Goal: Task Accomplishment & Management: Complete application form

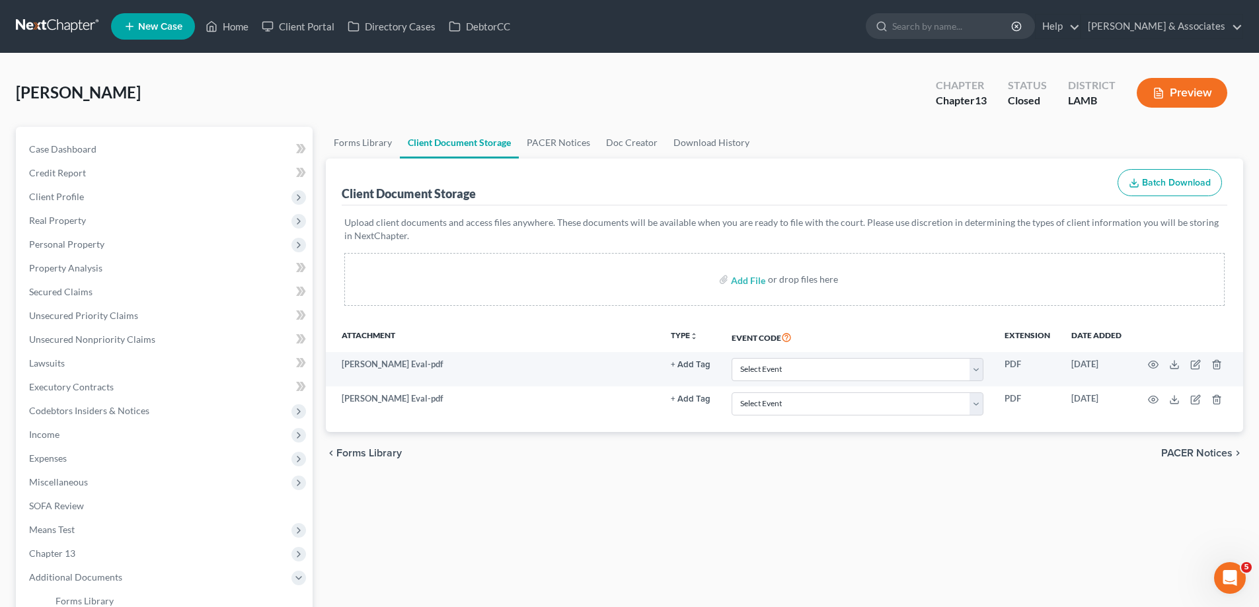
click at [142, 30] on span "New Case" at bounding box center [160, 27] width 44 height 10
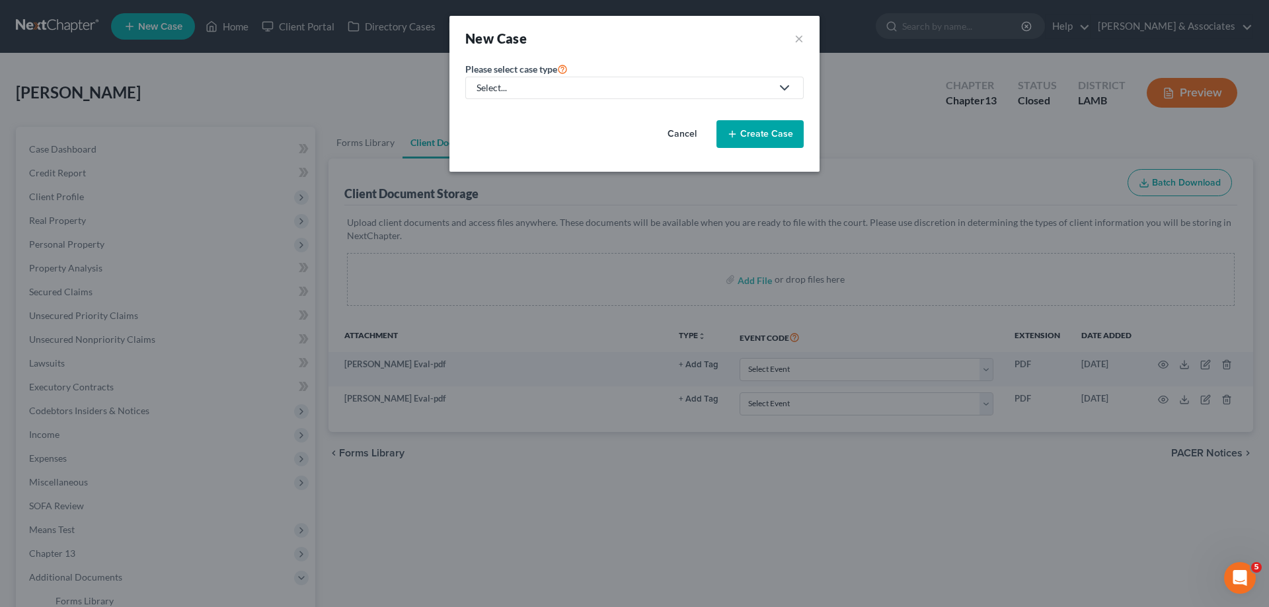
click at [551, 82] on div "Select..." at bounding box center [624, 87] width 295 height 13
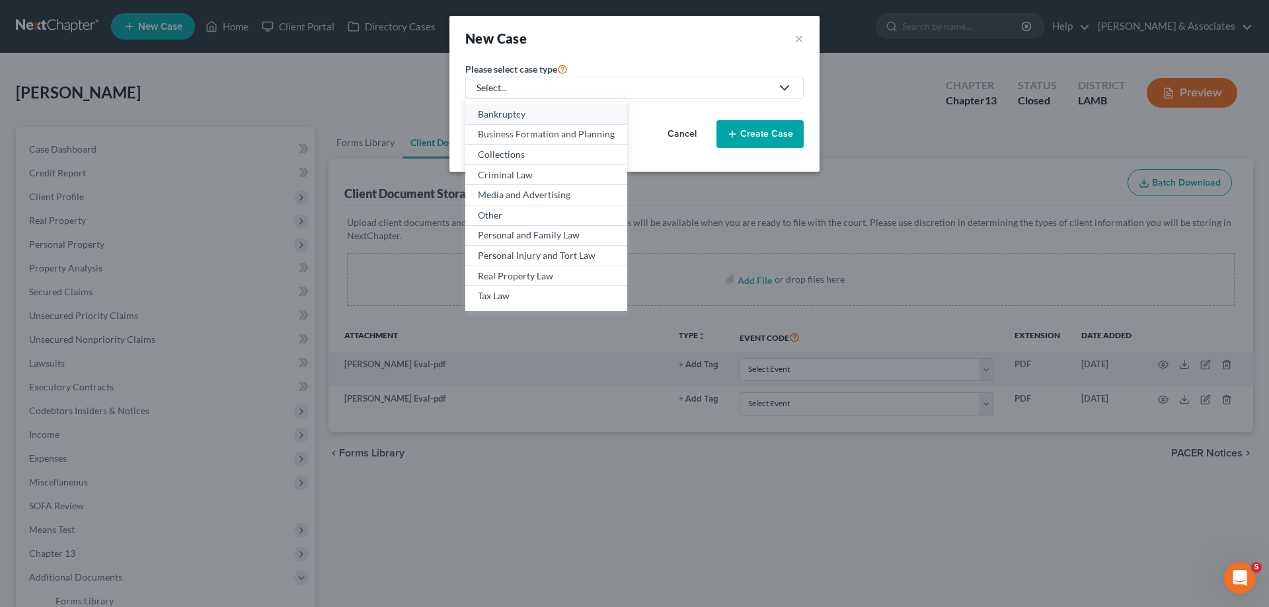
click at [515, 116] on div "Bankruptcy" at bounding box center [546, 114] width 137 height 13
select select "35"
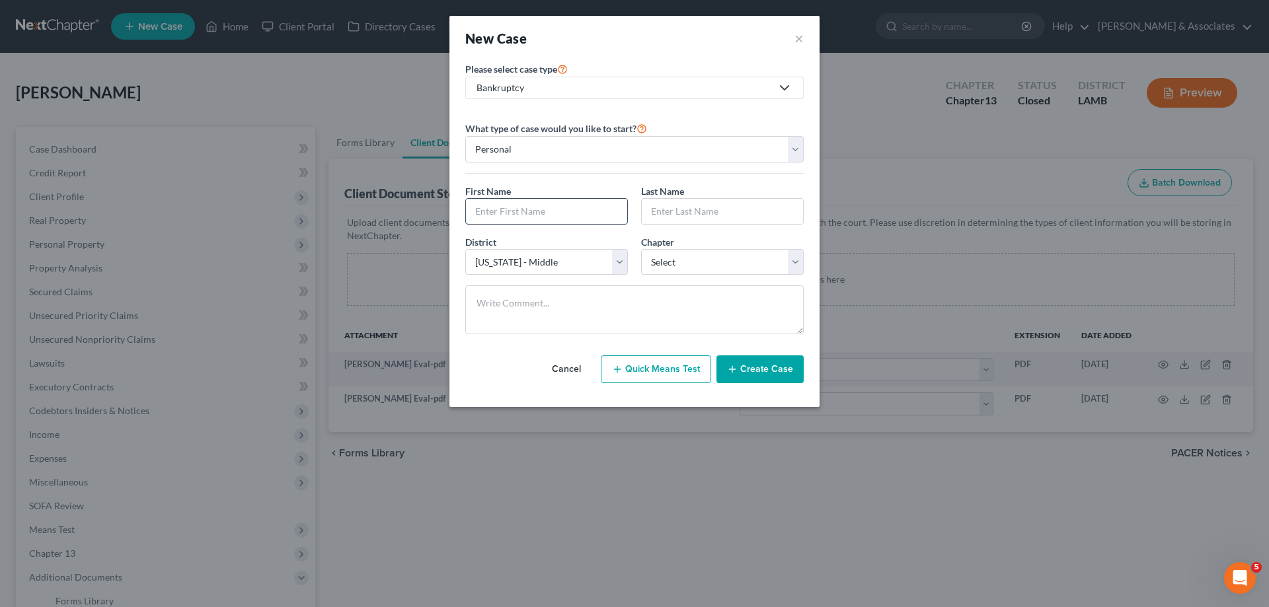
drag, startPoint x: 508, startPoint y: 216, endPoint x: 523, endPoint y: 211, distance: 15.5
click at [508, 216] on input "text" at bounding box center [546, 211] width 161 height 25
type input "[PERSON_NAME]"
select select "0"
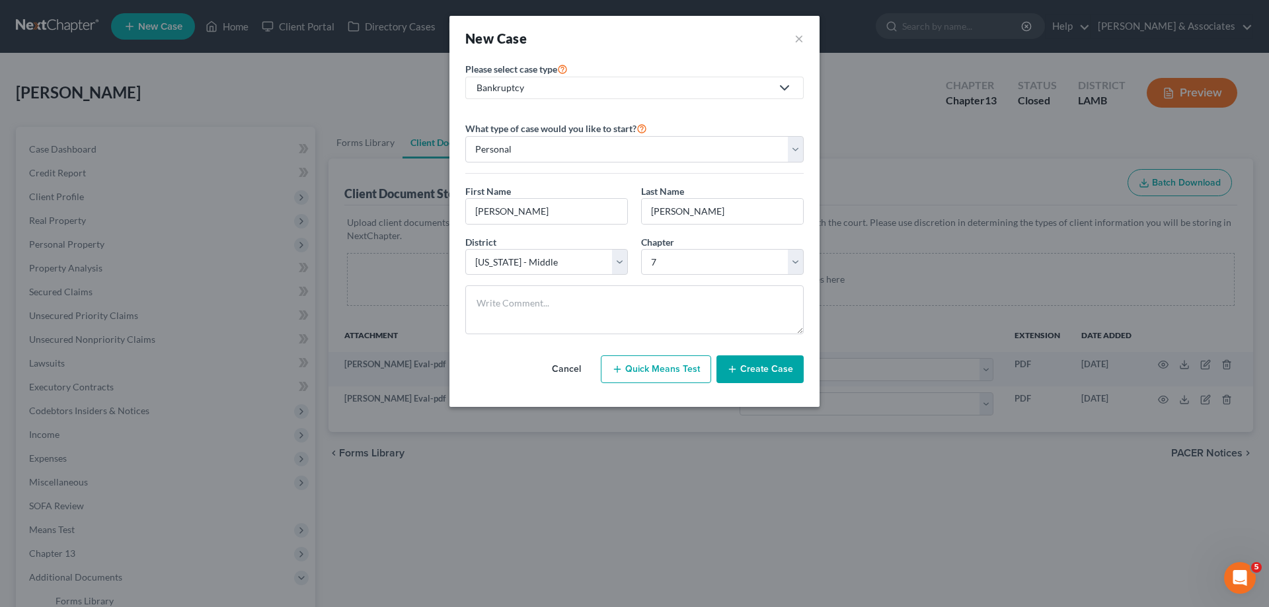
click at [763, 362] on button "Create Case" at bounding box center [759, 370] width 87 height 28
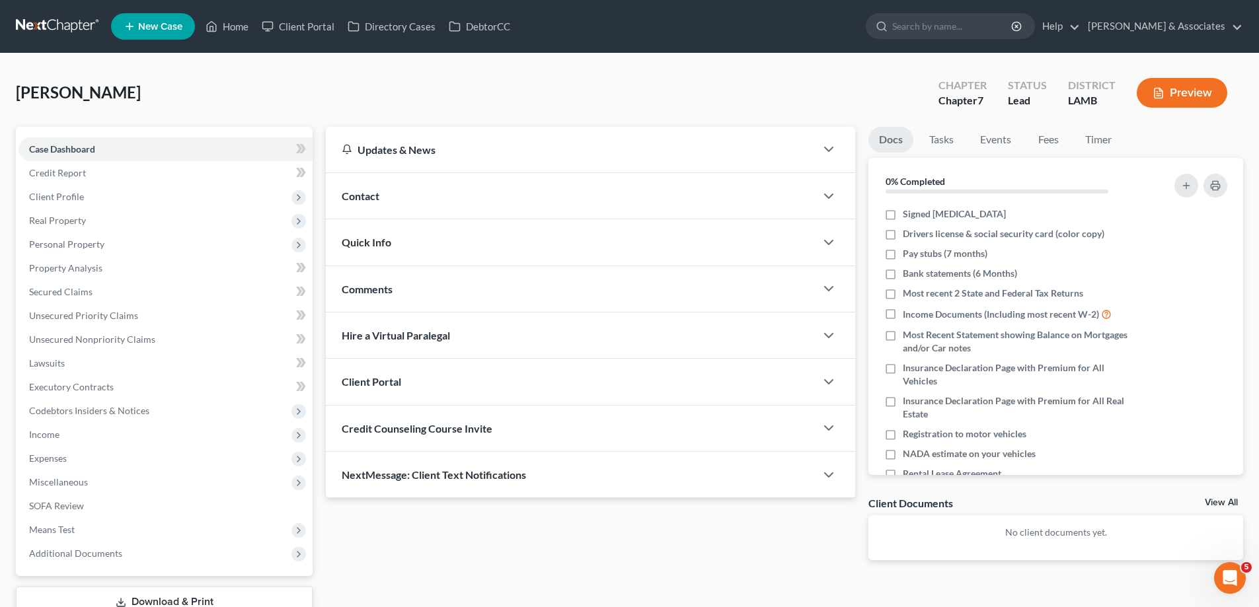
click at [544, 204] on div "Contact" at bounding box center [571, 196] width 490 height 46
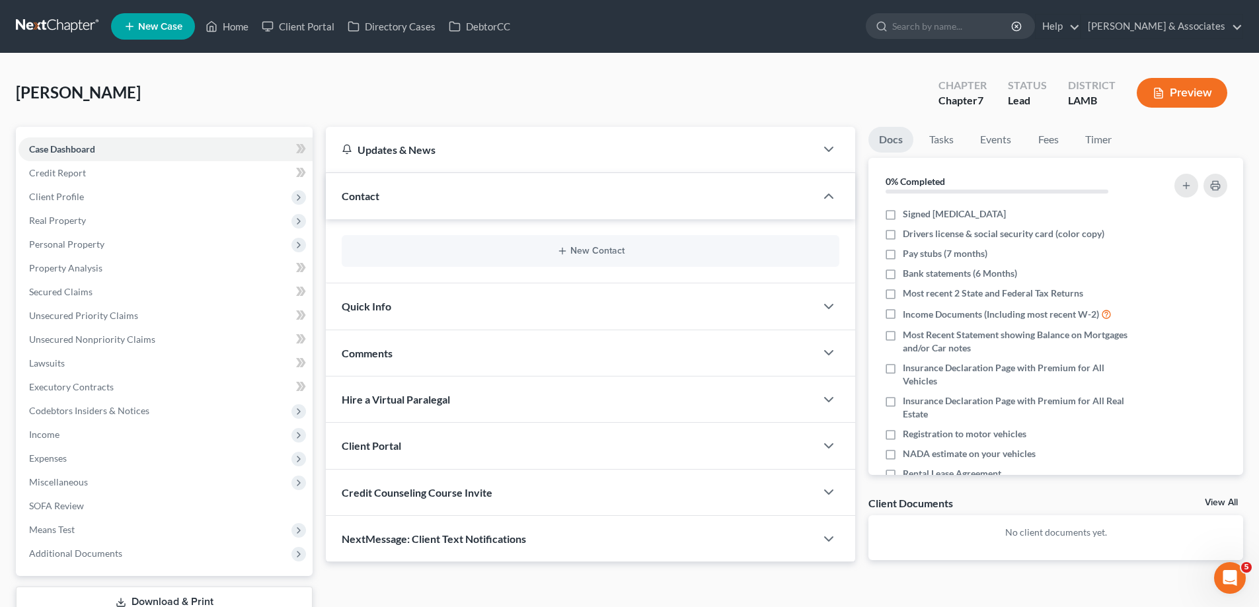
click at [578, 239] on div "New Contact" at bounding box center [591, 251] width 498 height 32
click at [576, 248] on button "New Contact" at bounding box center [590, 251] width 477 height 11
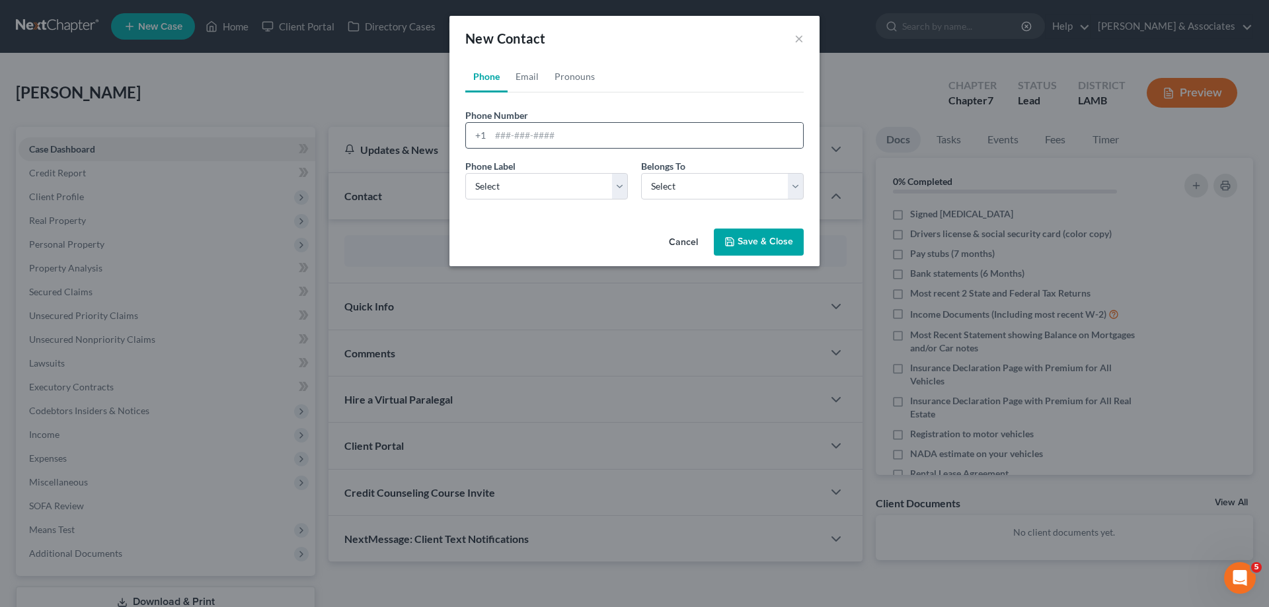
click at [481, 139] on div "+1" at bounding box center [478, 135] width 24 height 25
click at [533, 132] on input "tel" at bounding box center [646, 135] width 313 height 25
paste input "[PHONE_NUMBER]"
type input "[PHONE_NUMBER]"
click at [496, 186] on select "Select Mobile Home Work Other" at bounding box center [546, 186] width 163 height 26
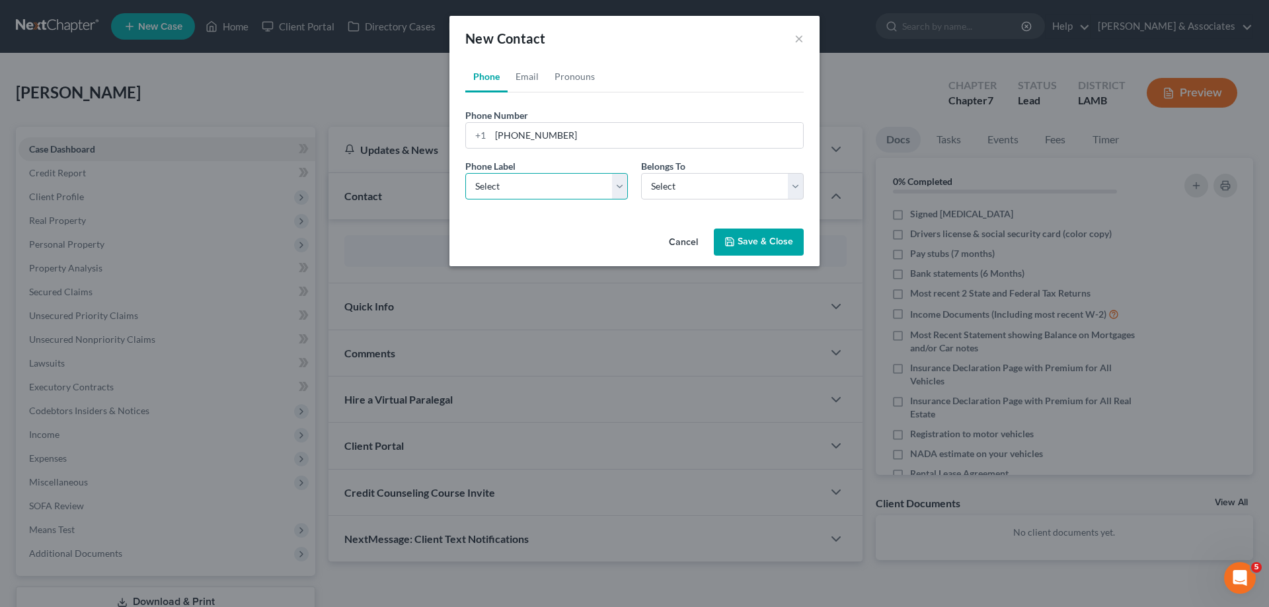
click at [465, 173] on select "Select Mobile Home Work Other" at bounding box center [546, 186] width 163 height 26
drag, startPoint x: 547, startPoint y: 189, endPoint x: 545, endPoint y: 199, distance: 10.1
click at [547, 189] on select "Select Mobile Home Work Other" at bounding box center [546, 186] width 163 height 26
select select "0"
click at [465, 173] on select "Select Mobile Home Work Other" at bounding box center [546, 186] width 163 height 26
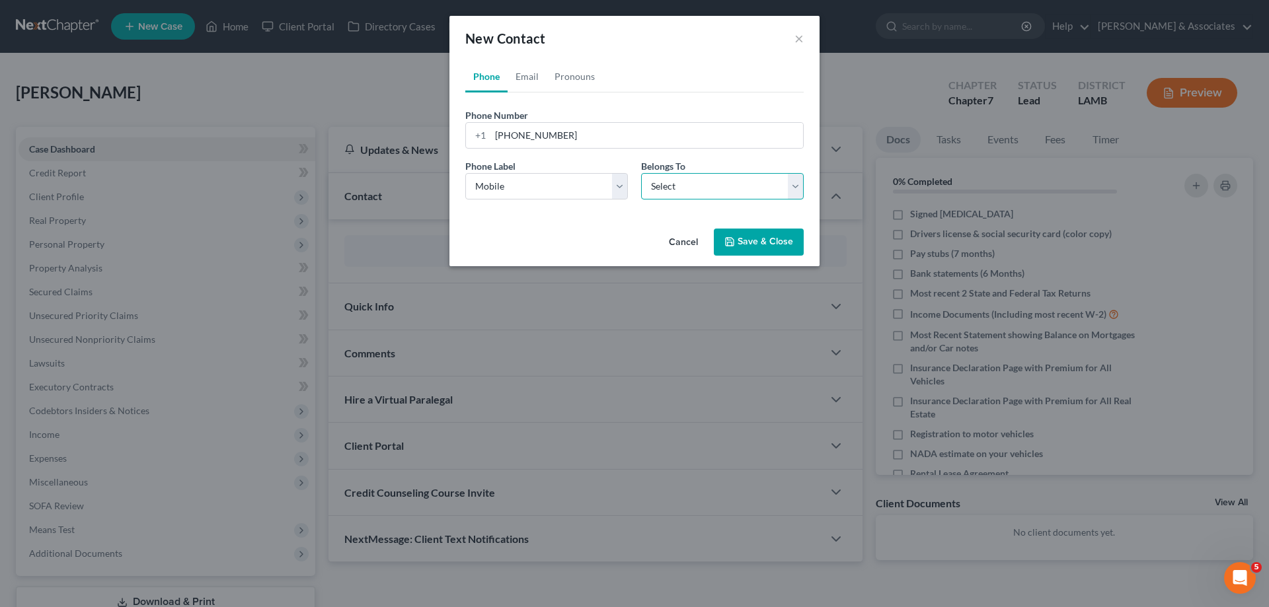
drag, startPoint x: 710, startPoint y: 188, endPoint x: 701, endPoint y: 198, distance: 14.1
click at [710, 188] on select "Select Client Other" at bounding box center [722, 186] width 163 height 26
select select "0"
click at [641, 173] on select "Select Client Other" at bounding box center [722, 186] width 163 height 26
select select "0"
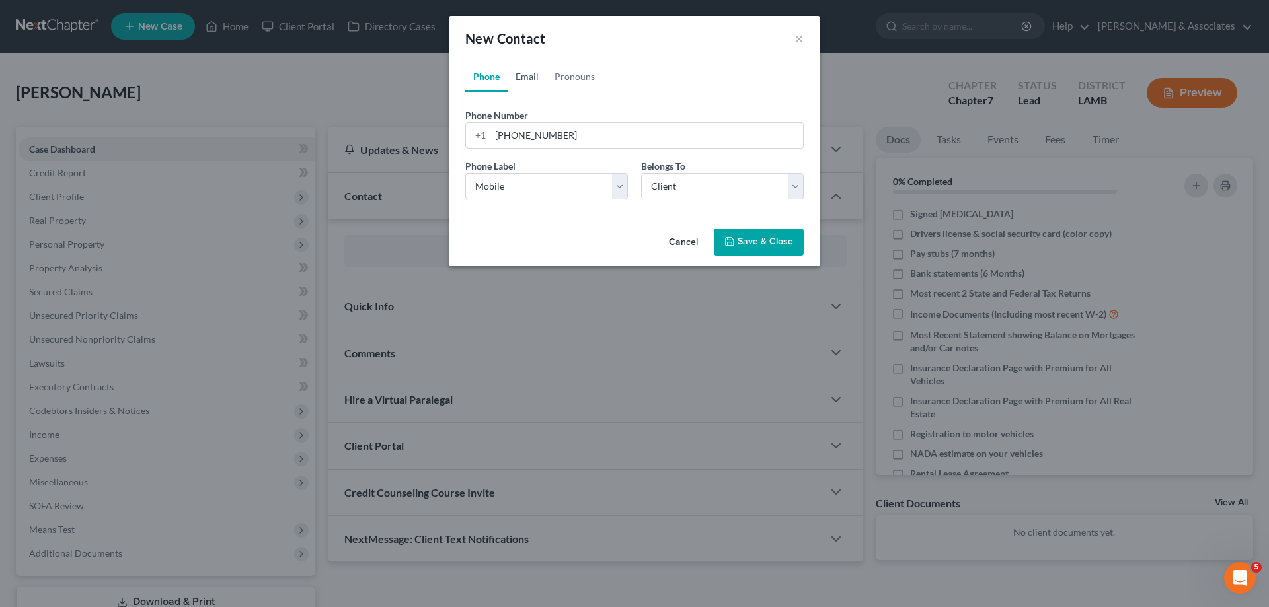
click at [527, 67] on link "Email" at bounding box center [527, 77] width 39 height 32
click at [503, 125] on input "email" at bounding box center [646, 135] width 313 height 25
paste input "[EMAIL_ADDRESS][DOMAIN_NAME]"
type input "[EMAIL_ADDRESS][DOMAIN_NAME]"
click at [540, 193] on select "Select Home Work Other" at bounding box center [546, 186] width 163 height 26
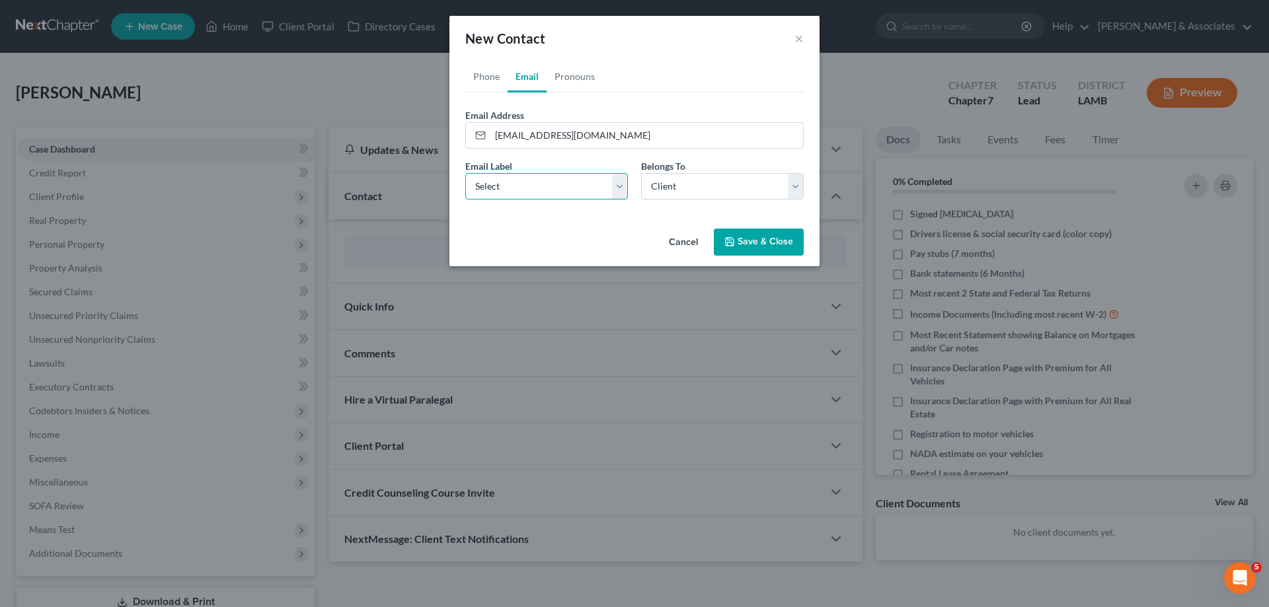
select select "0"
click at [465, 173] on select "Select Home Work Other" at bounding box center [546, 186] width 163 height 26
drag, startPoint x: 706, startPoint y: 182, endPoint x: 700, endPoint y: 199, distance: 17.6
click at [706, 182] on select "Select Client Other" at bounding box center [722, 186] width 163 height 26
click at [641, 173] on select "Select Client Other" at bounding box center [722, 186] width 163 height 26
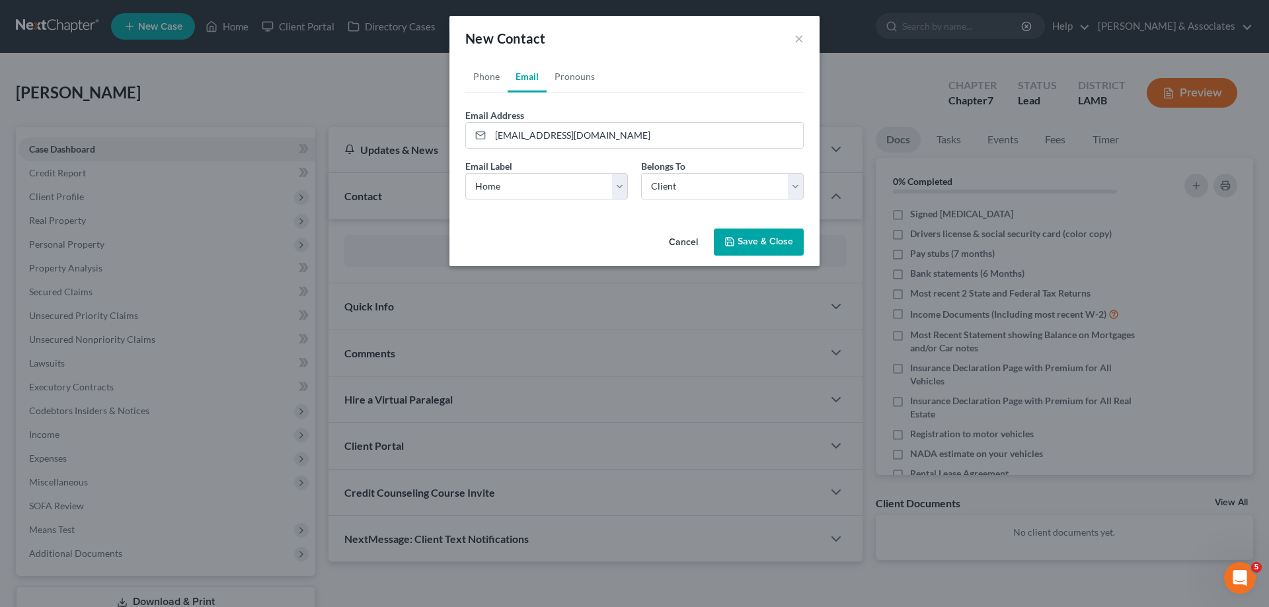
click at [756, 237] on button "Save & Close" at bounding box center [759, 243] width 90 height 28
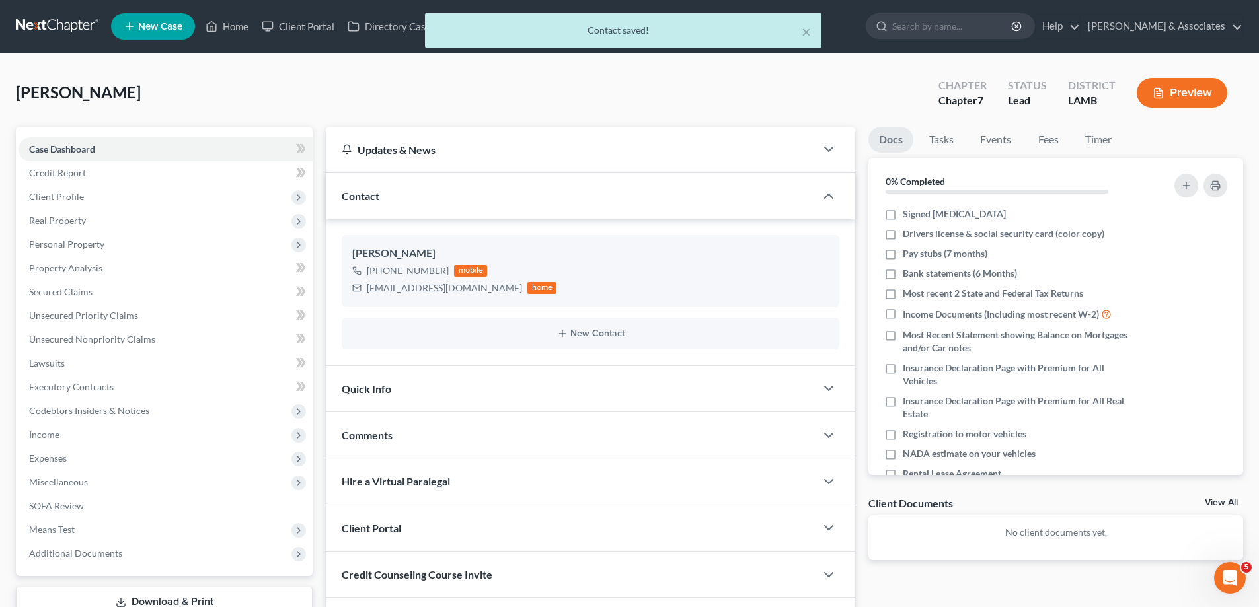
click at [498, 449] on div "Comments" at bounding box center [571, 435] width 490 height 46
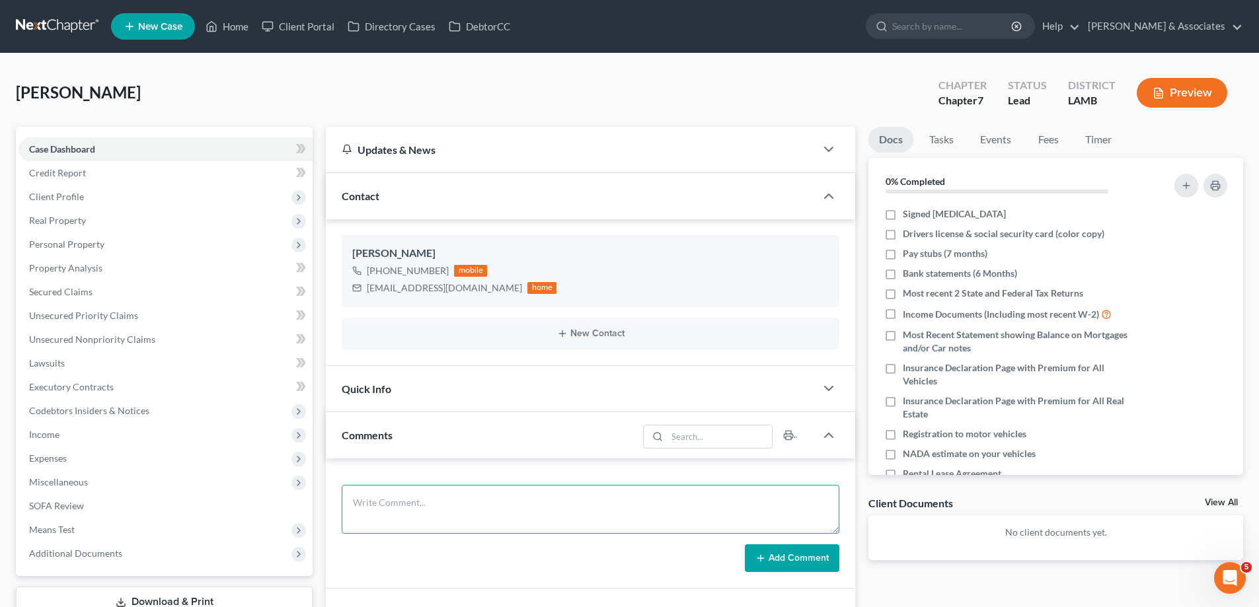
click at [377, 502] on textarea at bounding box center [591, 509] width 498 height 49
paste textarea "Did eval with [PERSON_NAME], Apparently he filed with us [DATE]........ has 340…"
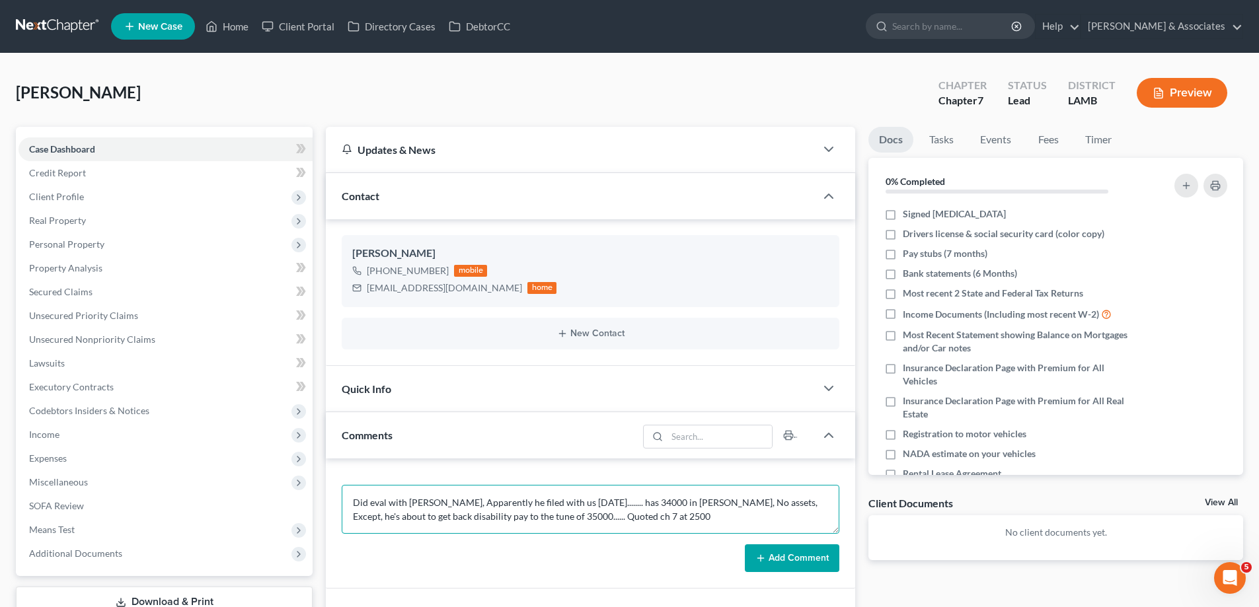
type textarea "Did eval with [PERSON_NAME], Apparently he filed with us [DATE]........ has 340…"
drag, startPoint x: 766, startPoint y: 549, endPoint x: 925, endPoint y: 549, distance: 159.3
click at [766, 549] on button "Add Comment" at bounding box center [792, 559] width 95 height 28
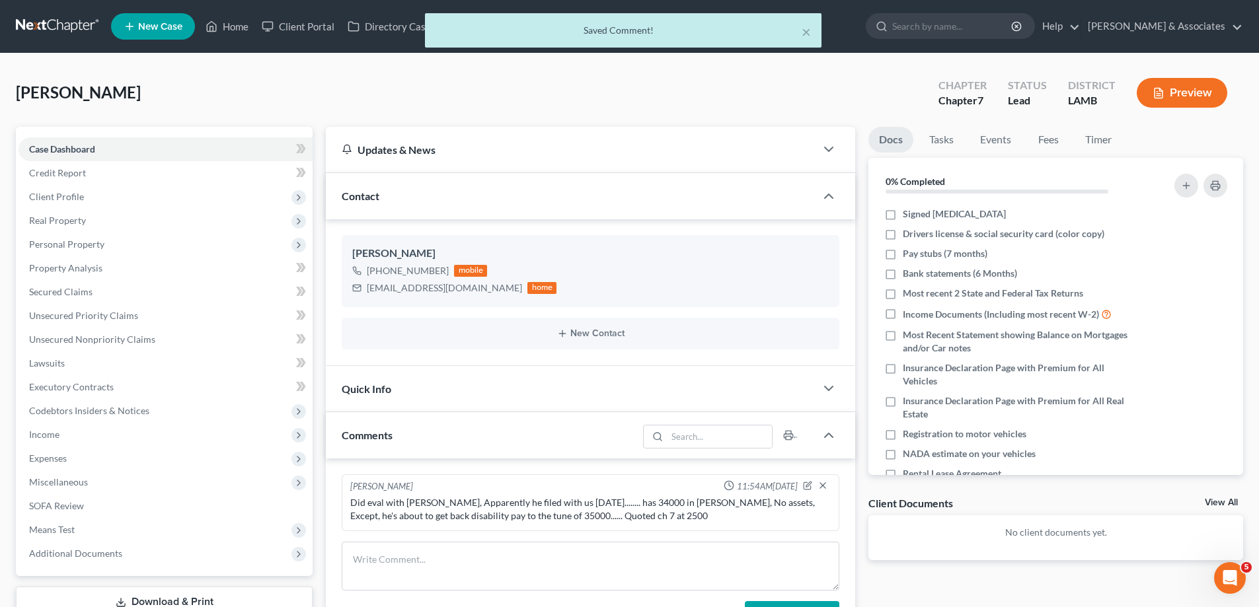
click at [1231, 501] on link "View All" at bounding box center [1221, 502] width 33 height 9
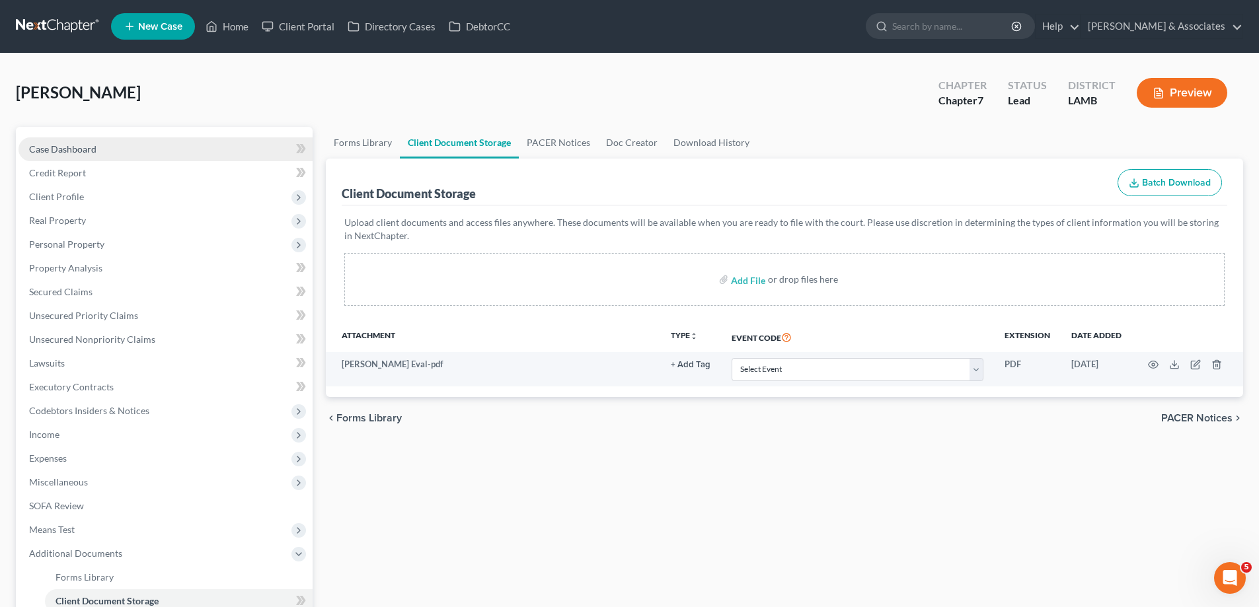
click at [49, 136] on div "Case Dashboard Payments Invoices Payments Payments Credit Report Client Profile…" at bounding box center [164, 411] width 297 height 568
click at [59, 143] on span "Case Dashboard" at bounding box center [62, 148] width 67 height 11
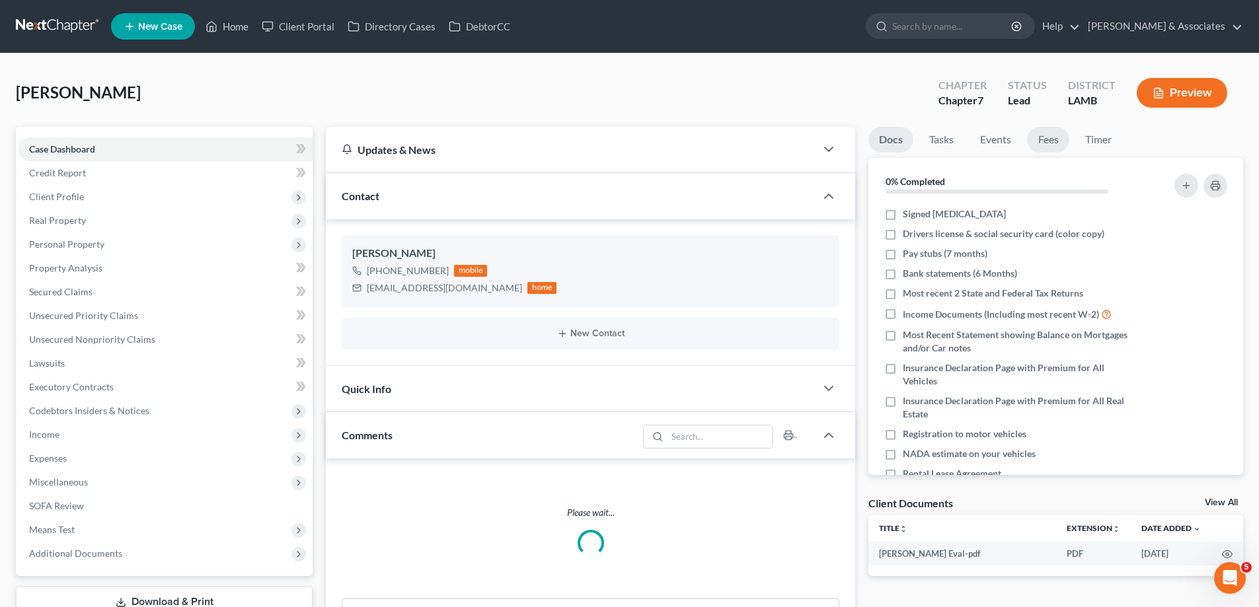
click at [1042, 134] on link "Fees" at bounding box center [1048, 140] width 42 height 26
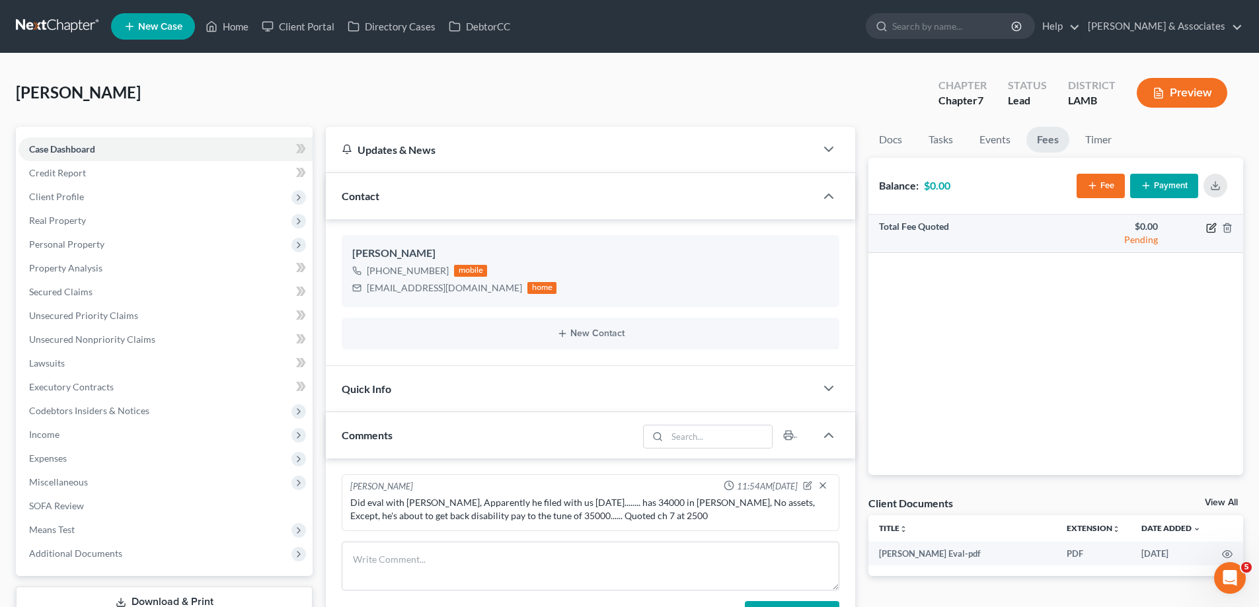
click at [1217, 225] on td at bounding box center [1206, 234] width 75 height 38
click at [1210, 229] on icon "button" at bounding box center [1211, 228] width 11 height 11
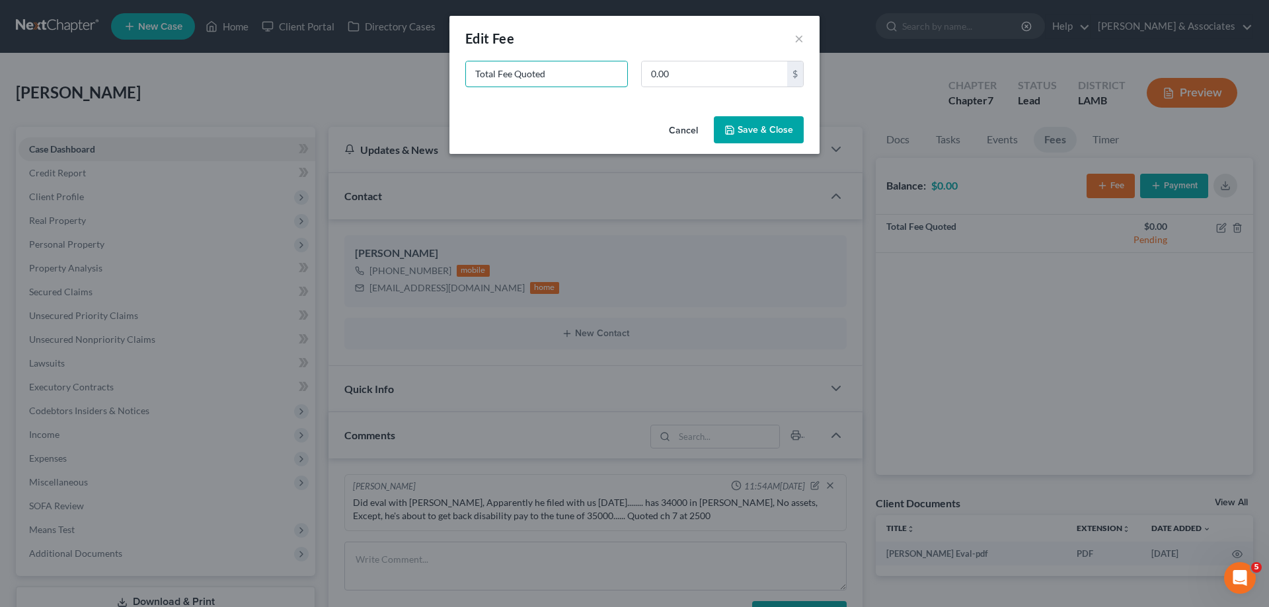
drag, startPoint x: 549, startPoint y: 71, endPoint x: 336, endPoint y: 52, distance: 213.7
click at [453, 75] on div "Total Fee Quoted 0.00 $" at bounding box center [634, 86] width 370 height 50
type input "ch 7"
type input "2,500"
click at [771, 127] on button "Save & Close" at bounding box center [759, 130] width 90 height 28
